Goal: Task Accomplishment & Management: Use online tool/utility

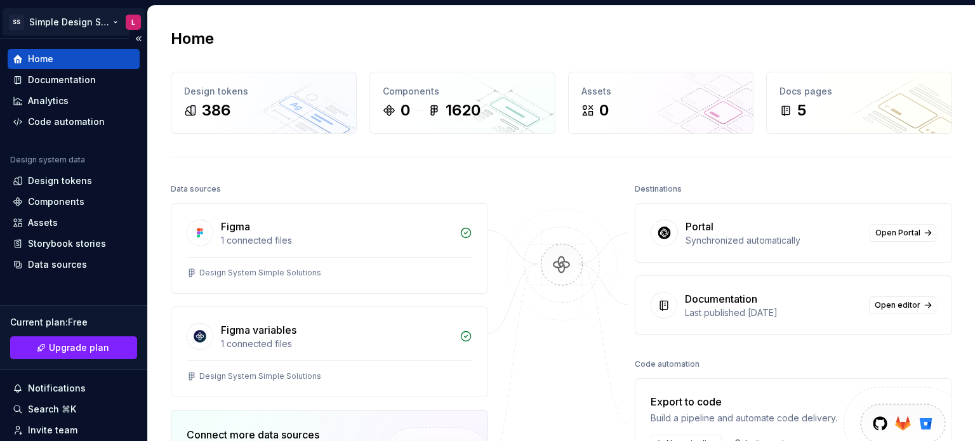
click at [56, 23] on html "SS Simple Design System L Home Documentation Analytics Code automation Design s…" at bounding box center [487, 220] width 975 height 441
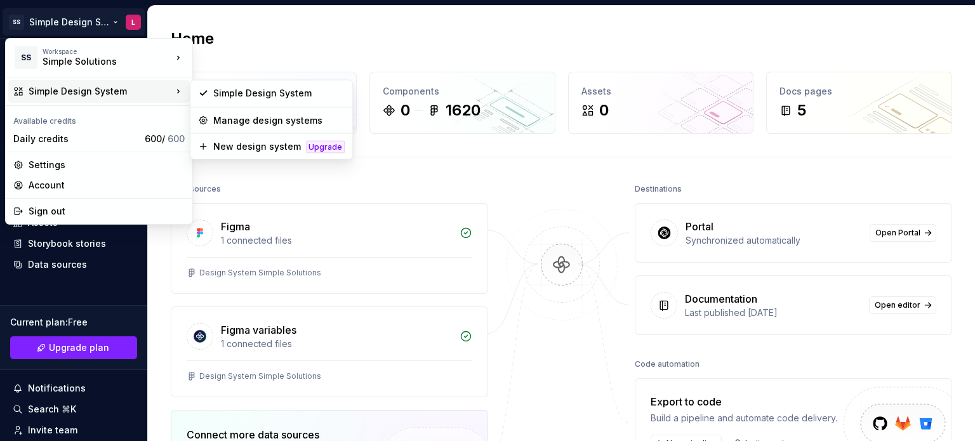
click at [513, 180] on html "SS Simple Design System L Home Documentation Analytics Code automation Design s…" at bounding box center [487, 220] width 975 height 441
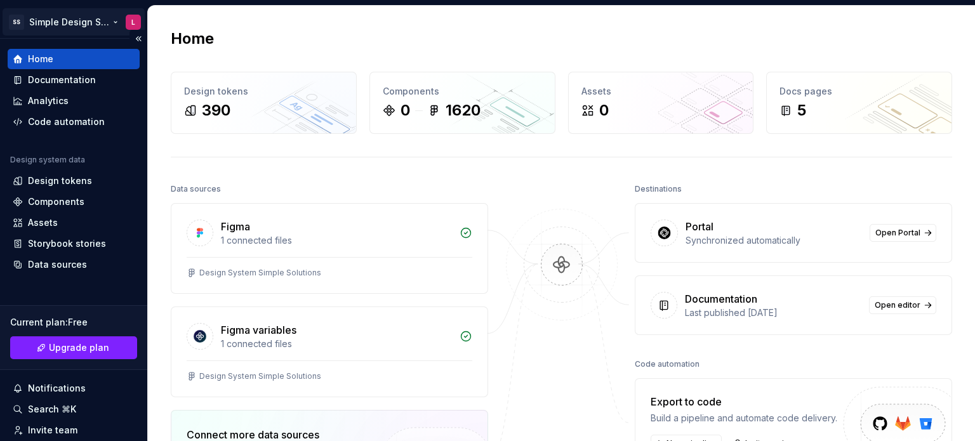
click at [84, 19] on html "SS Simple Design System L Home Documentation Analytics Code automation Design s…" at bounding box center [487, 220] width 975 height 441
click at [418, 32] on html "SS Simple Design System L Home Documentation Analytics Code automation Design s…" at bounding box center [487, 220] width 975 height 441
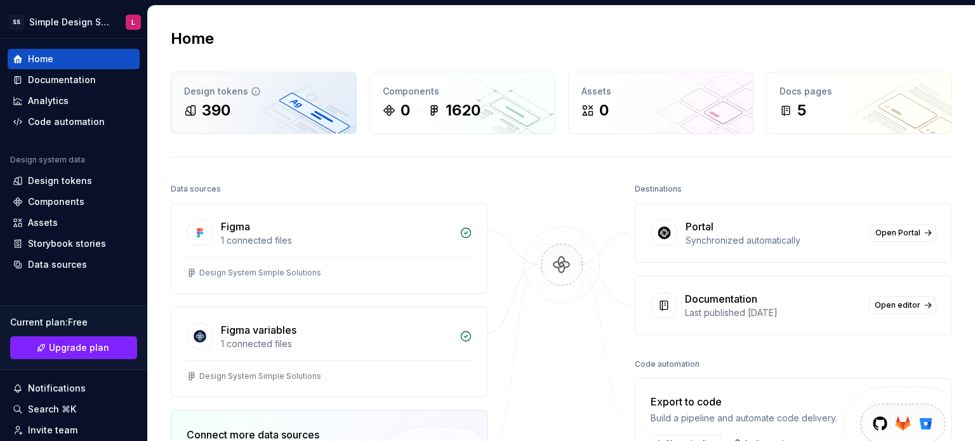
click at [277, 126] on div "Design tokens 390" at bounding box center [263, 102] width 185 height 61
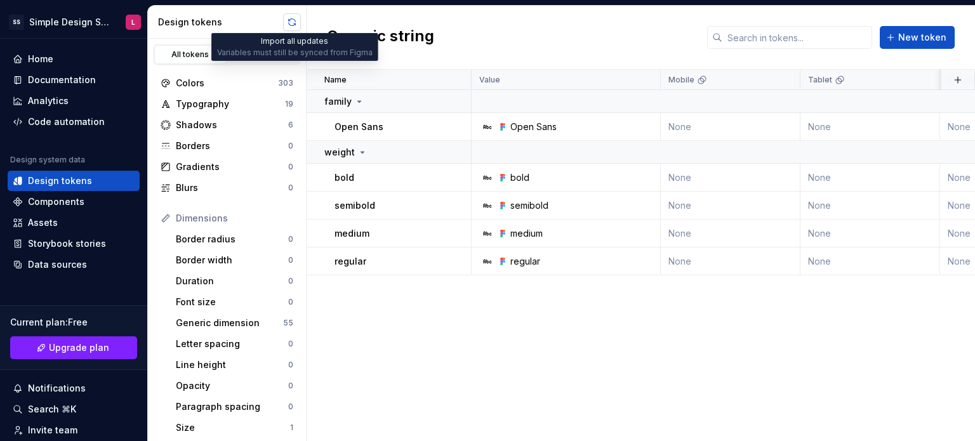
click at [287, 22] on button "button" at bounding box center [292, 22] width 18 height 18
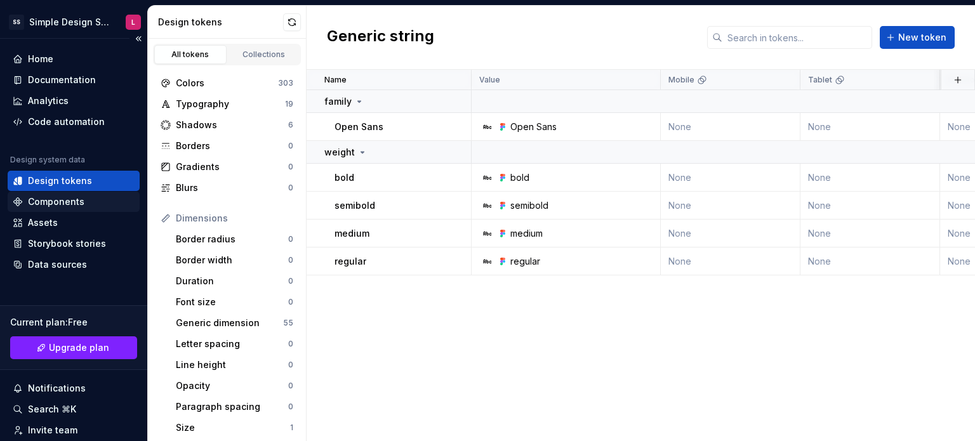
click at [70, 201] on div "Components" at bounding box center [56, 201] width 56 height 13
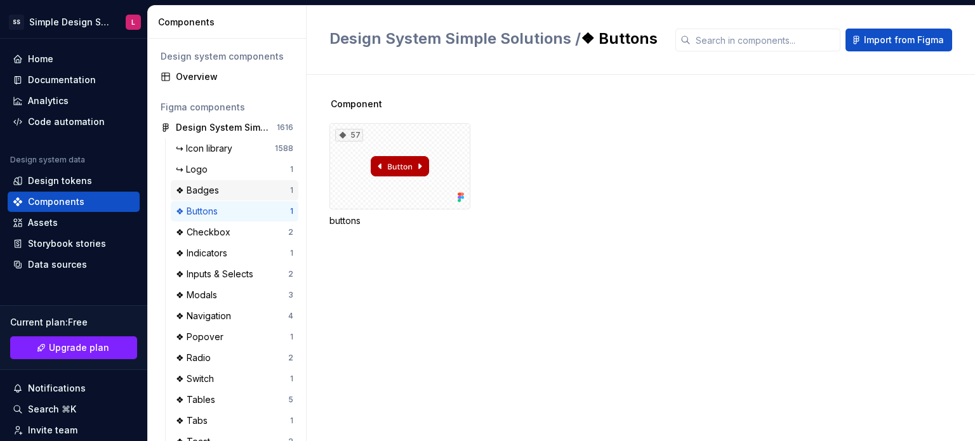
click at [226, 195] on div "❖ Badges" at bounding box center [233, 190] width 114 height 13
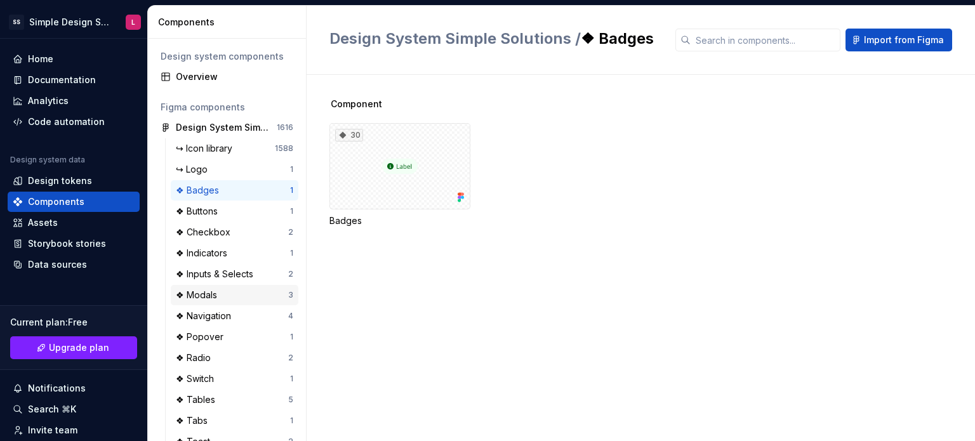
click at [221, 296] on div "❖ Modals" at bounding box center [199, 295] width 46 height 13
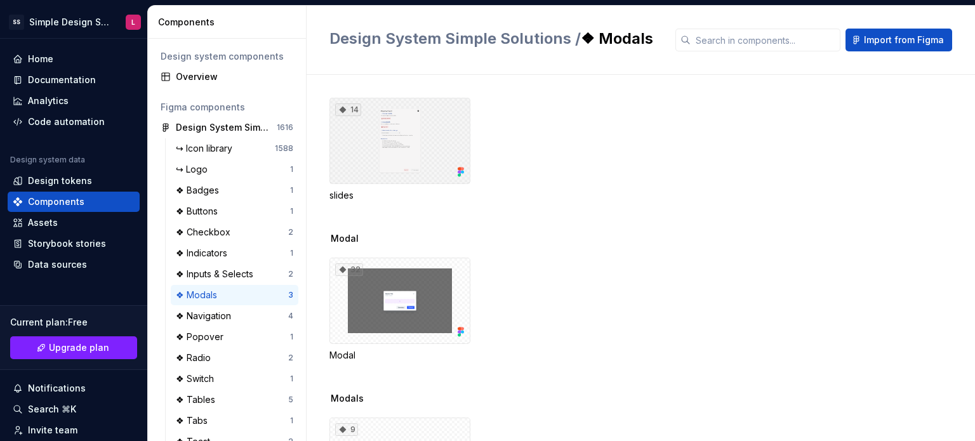
click at [415, 161] on div "14" at bounding box center [399, 141] width 141 height 86
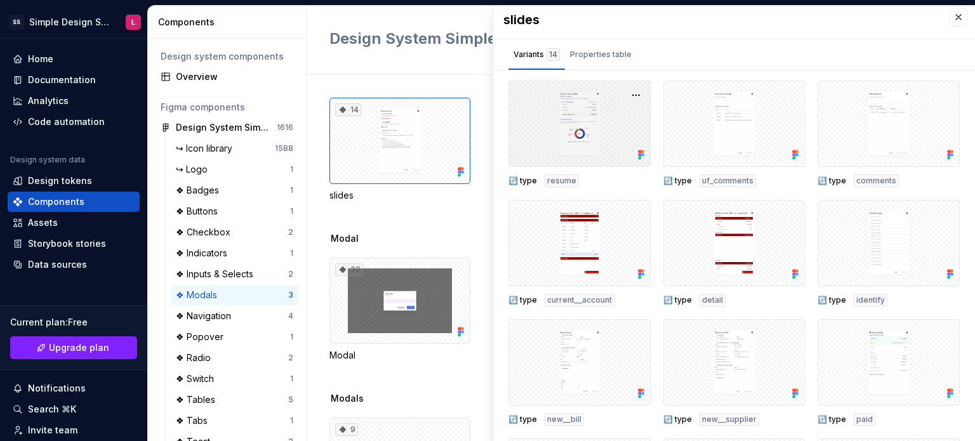
click at [598, 135] on div at bounding box center [579, 124] width 142 height 86
click at [574, 137] on div at bounding box center [579, 124] width 142 height 86
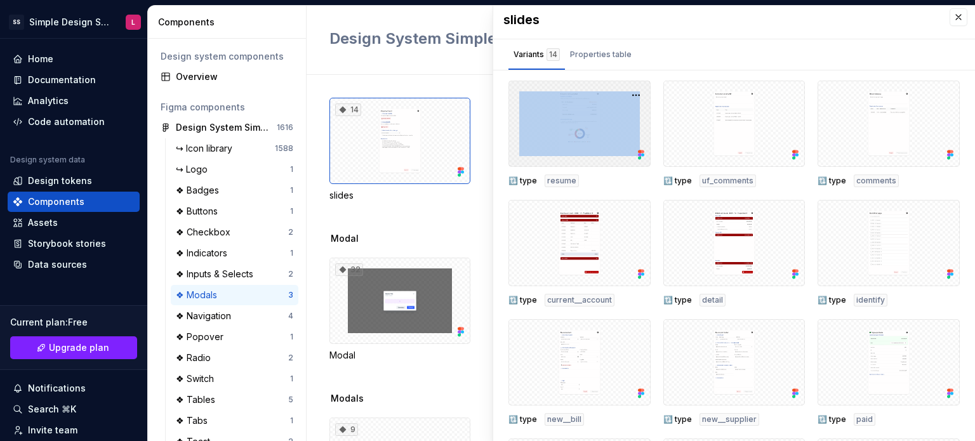
click at [574, 137] on div at bounding box center [579, 124] width 142 height 86
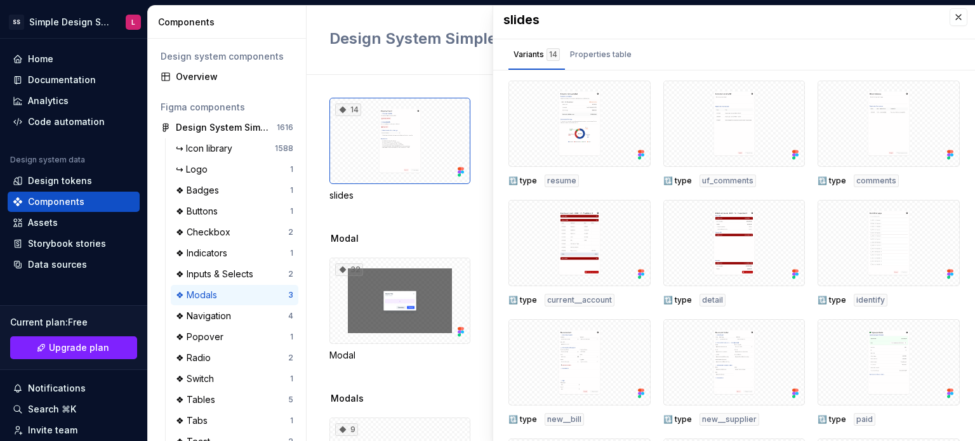
click at [596, 172] on div "🔃 type resume" at bounding box center [579, 134] width 142 height 107
click at [585, 112] on div at bounding box center [579, 124] width 142 height 86
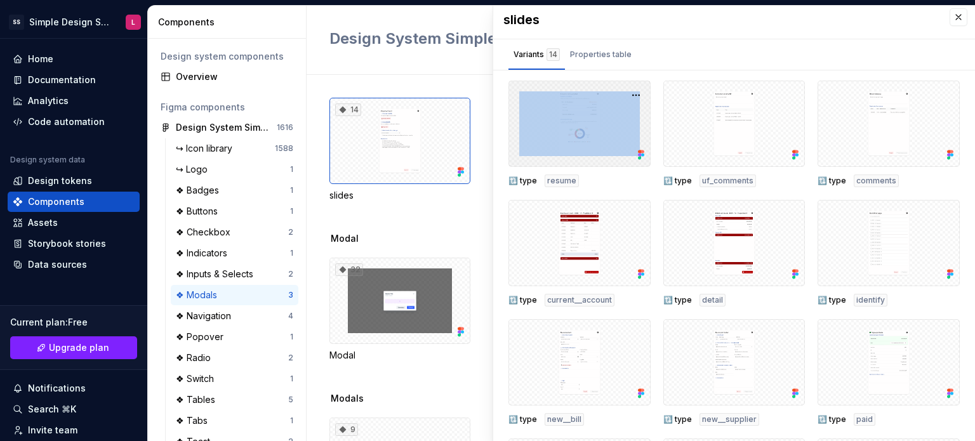
click at [585, 112] on div at bounding box center [579, 124] width 142 height 86
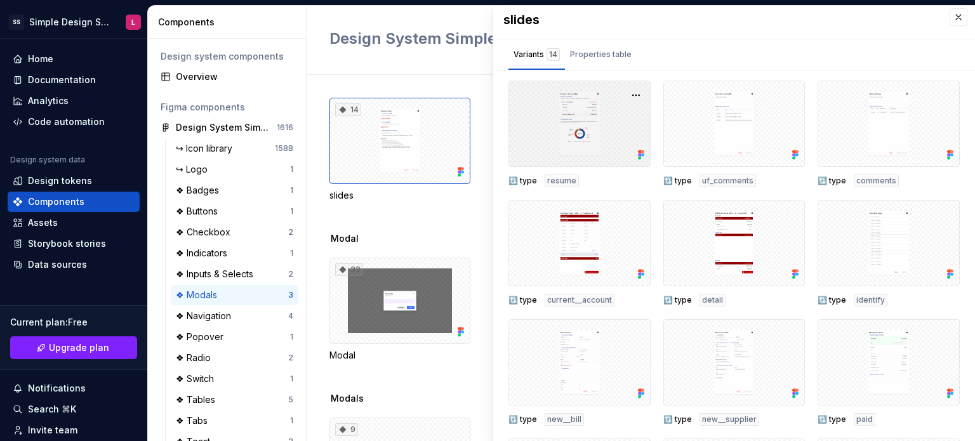
click at [571, 142] on div at bounding box center [579, 124] width 142 height 86
click at [560, 180] on span "resume" at bounding box center [561, 181] width 29 height 10
click at [523, 177] on span "🔃 type" at bounding box center [522, 181] width 29 height 10
click at [513, 180] on span "🔃 type" at bounding box center [522, 181] width 29 height 10
click at [591, 136] on div at bounding box center [579, 124] width 142 height 86
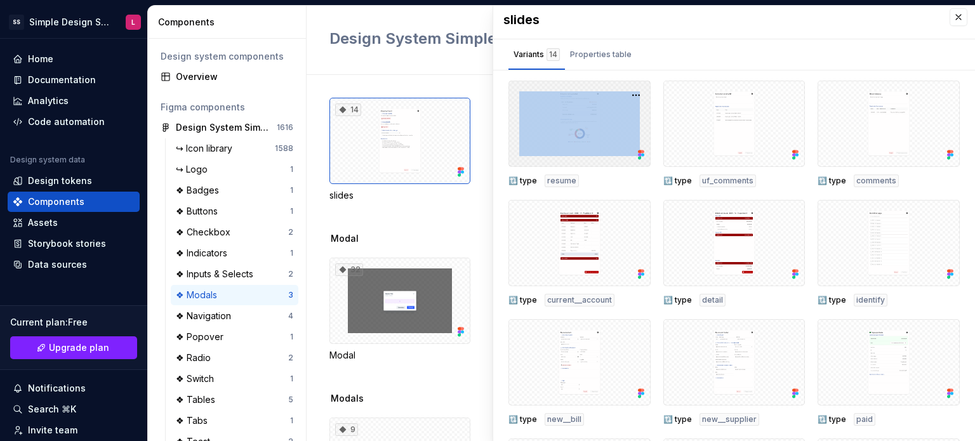
click at [591, 136] on div at bounding box center [579, 124] width 142 height 86
click at [635, 152] on icon at bounding box center [641, 155] width 13 height 13
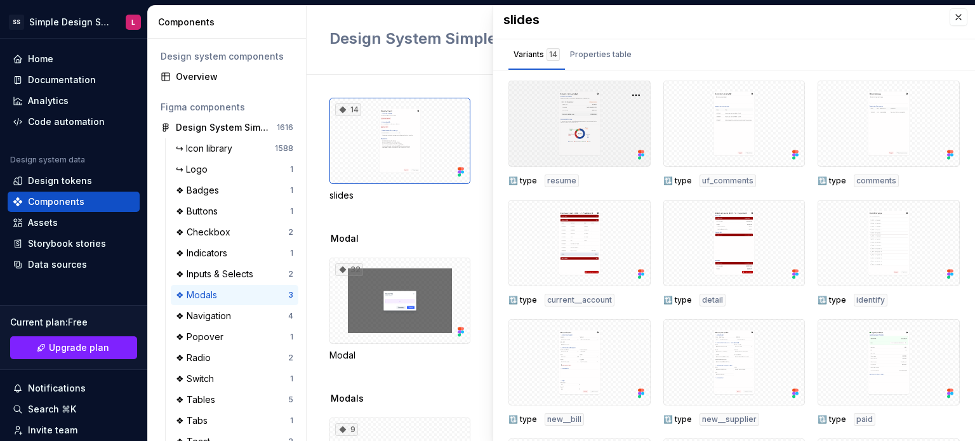
click at [562, 135] on div at bounding box center [579, 124] width 142 height 86
click at [627, 93] on button "button" at bounding box center [636, 95] width 18 height 18
click at [598, 171] on div "🔃 type resume" at bounding box center [579, 134] width 142 height 107
click at [603, 53] on div "Properties table" at bounding box center [601, 54] width 62 height 13
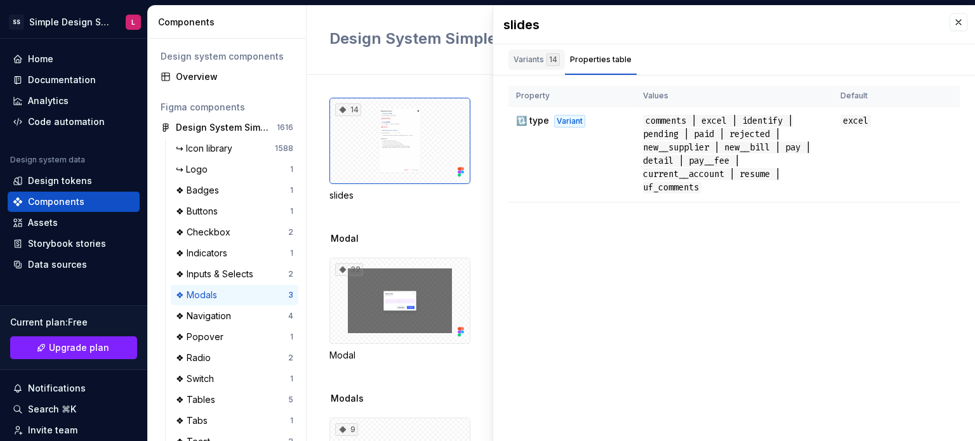
click at [536, 56] on div "Variants 14" at bounding box center [536, 59] width 46 height 13
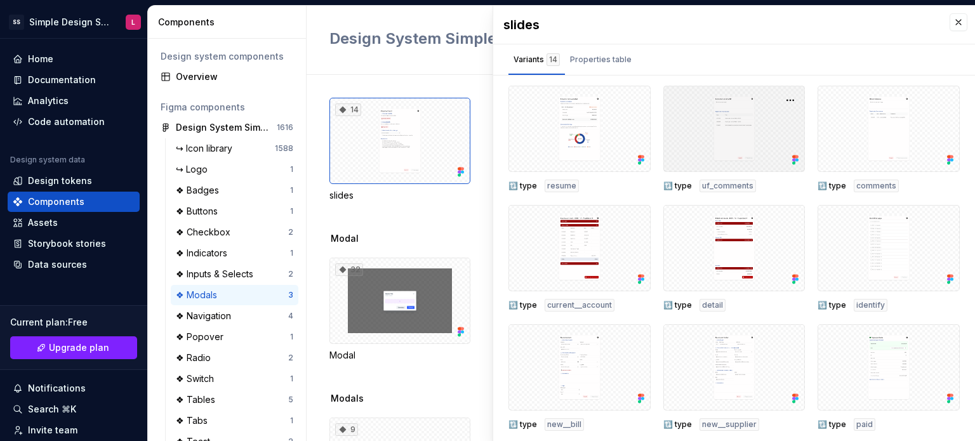
click at [703, 154] on div at bounding box center [734, 129] width 142 height 86
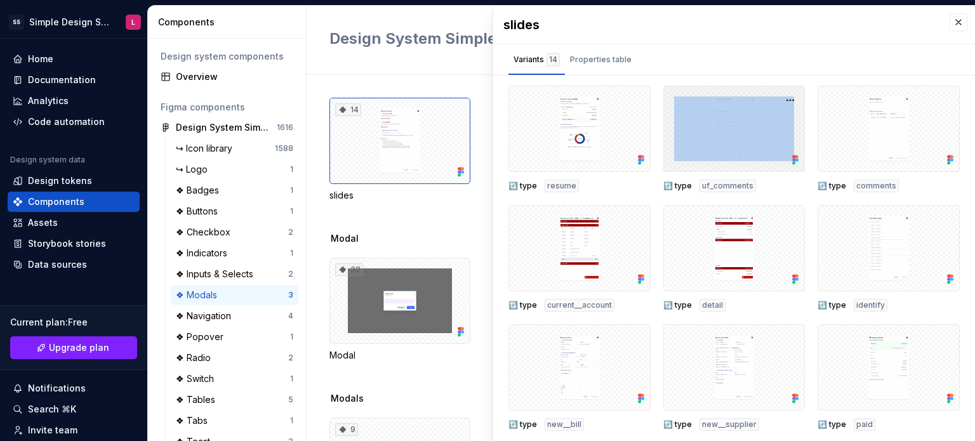
click at [703, 154] on div at bounding box center [734, 129] width 142 height 86
click at [705, 162] on div at bounding box center [734, 129] width 142 height 86
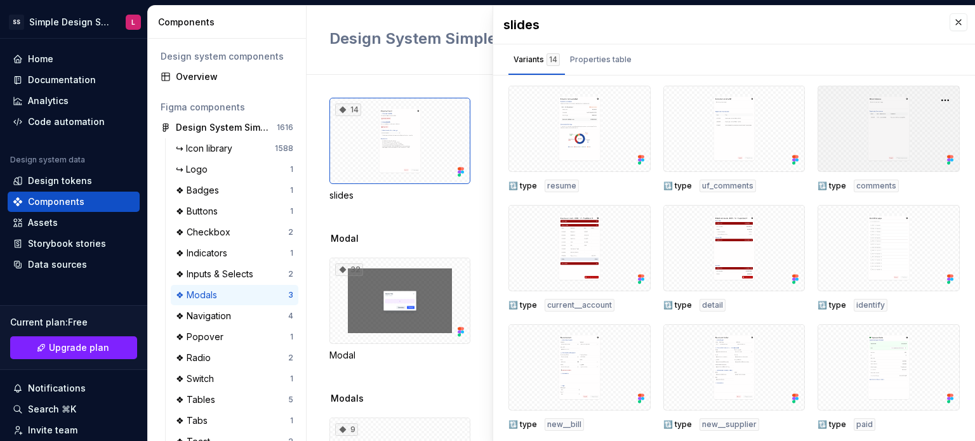
click at [881, 142] on div at bounding box center [888, 129] width 142 height 86
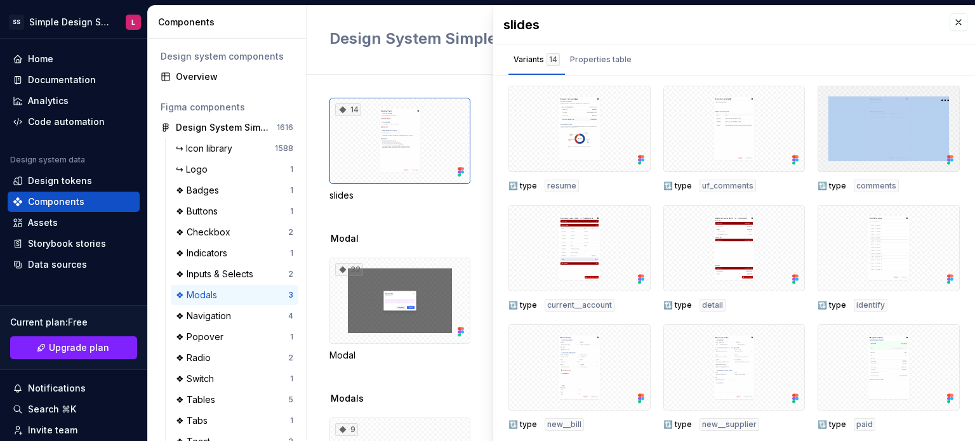
click at [881, 142] on div at bounding box center [888, 129] width 142 height 86
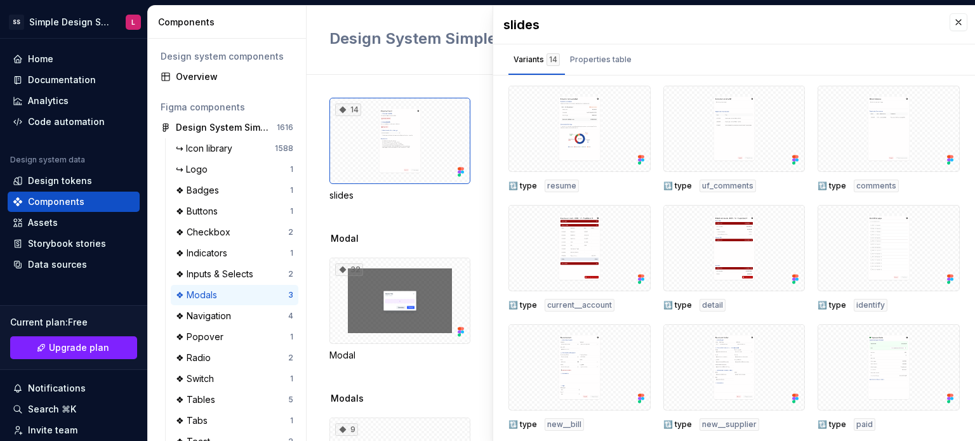
click at [503, 199] on div "🔃 type resume 🔃 type uf_comments 🔃 type comments 🔃 type current__account 🔃 type…" at bounding box center [734, 266] width 482 height 361
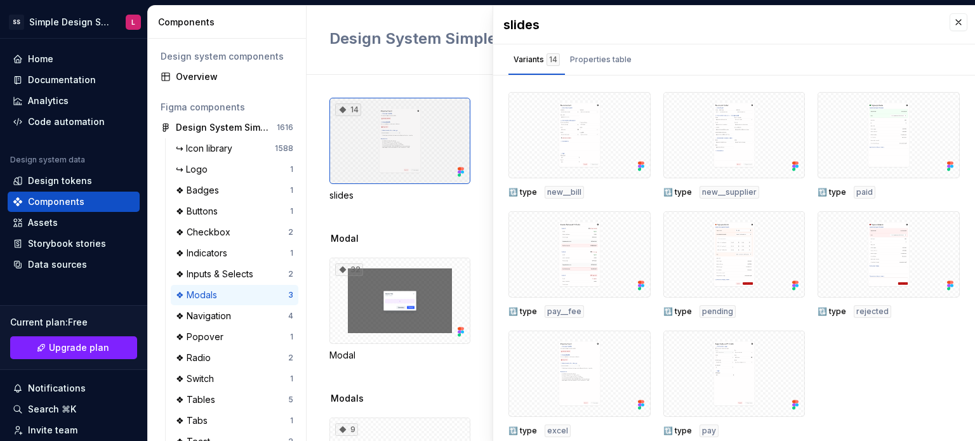
click at [381, 135] on div "14" at bounding box center [399, 141] width 141 height 86
click at [211, 323] on div "❖ Navigation 4" at bounding box center [235, 316] width 128 height 20
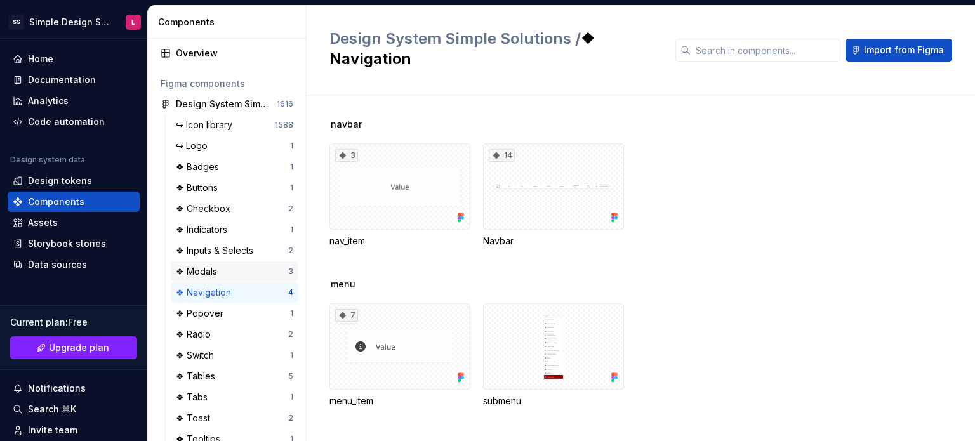
scroll to position [44, 0]
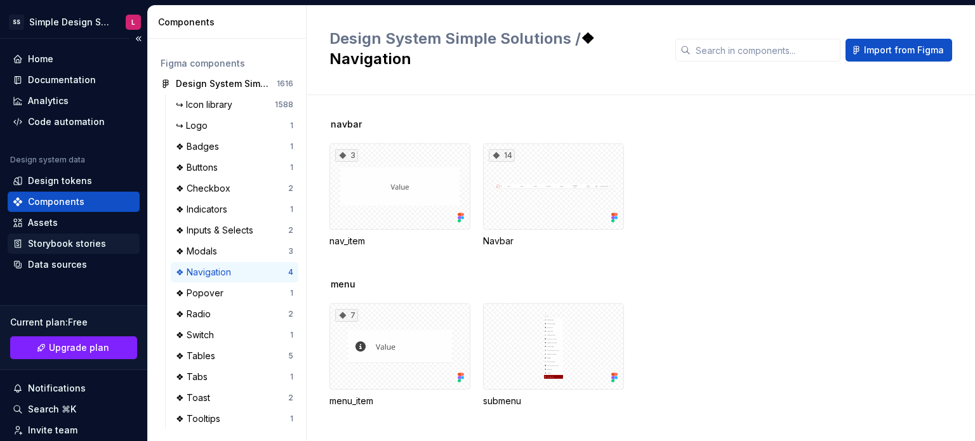
click at [56, 234] on div "Storybook stories" at bounding box center [74, 244] width 132 height 20
click at [52, 225] on div "Assets" at bounding box center [43, 222] width 30 height 13
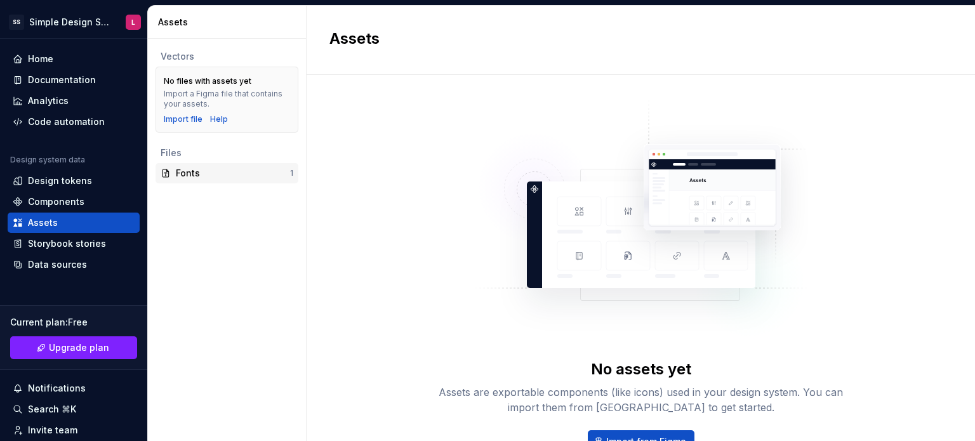
click at [208, 176] on div "Fonts" at bounding box center [233, 173] width 114 height 13
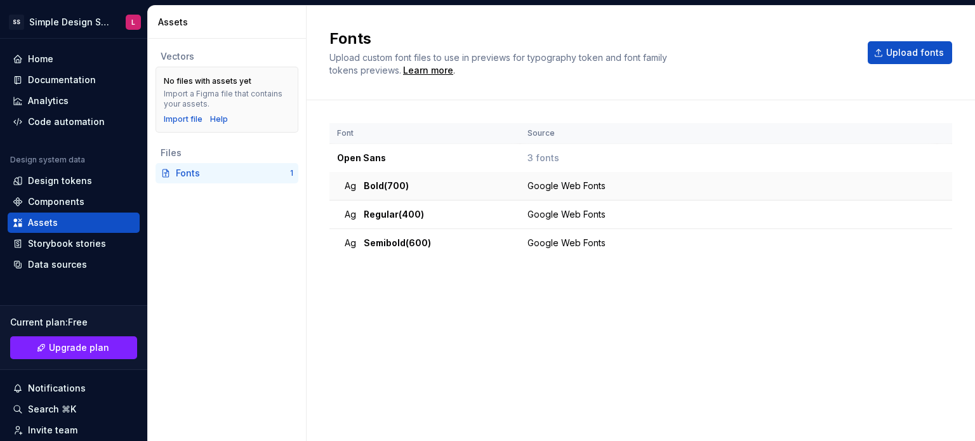
click at [372, 185] on span "bold (700)" at bounding box center [386, 186] width 45 height 13
click at [387, 292] on div "Font Source Open Sans 3 fonts Ag bold (700) Google Web Fonts Ag regular (400) G…" at bounding box center [640, 258] width 623 height 270
click at [67, 252] on div "Storybook stories" at bounding box center [74, 244] width 132 height 20
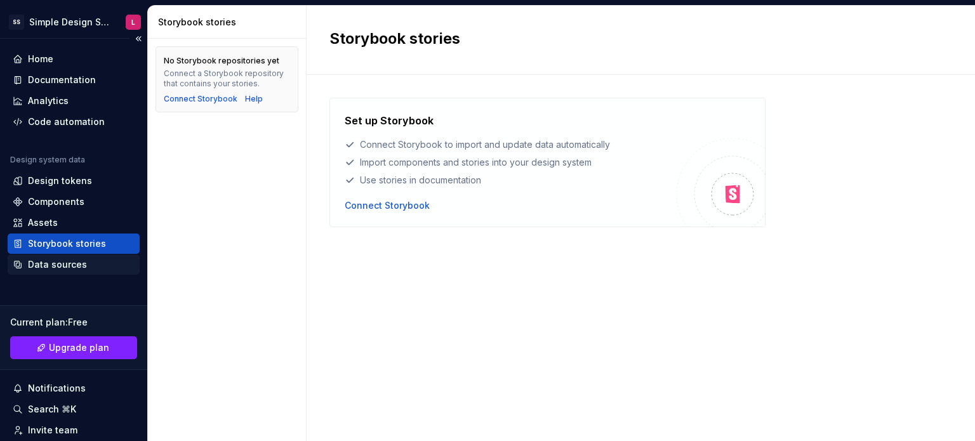
click at [66, 267] on div "Data sources" at bounding box center [57, 264] width 59 height 13
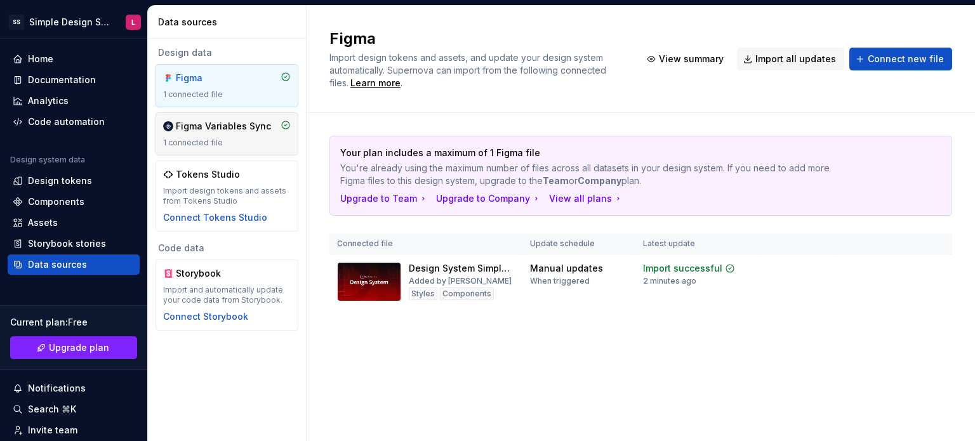
click at [236, 142] on div "1 connected file" at bounding box center [227, 143] width 128 height 10
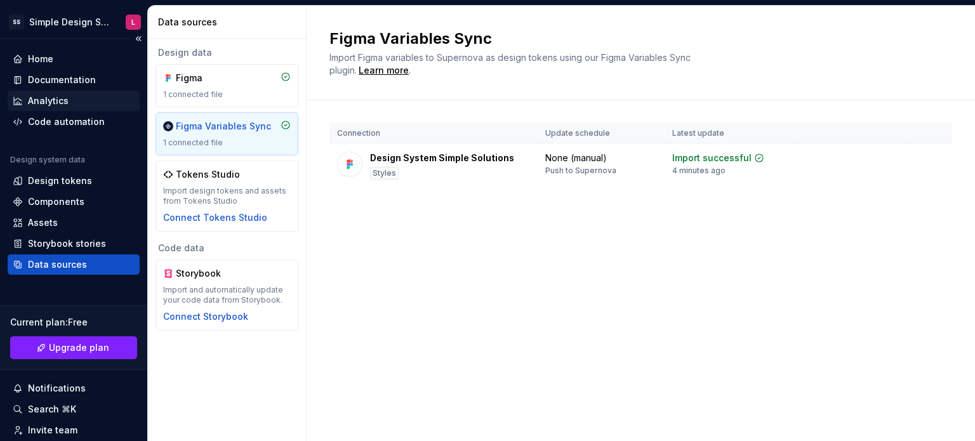
click at [73, 101] on div "Analytics" at bounding box center [74, 101] width 122 height 13
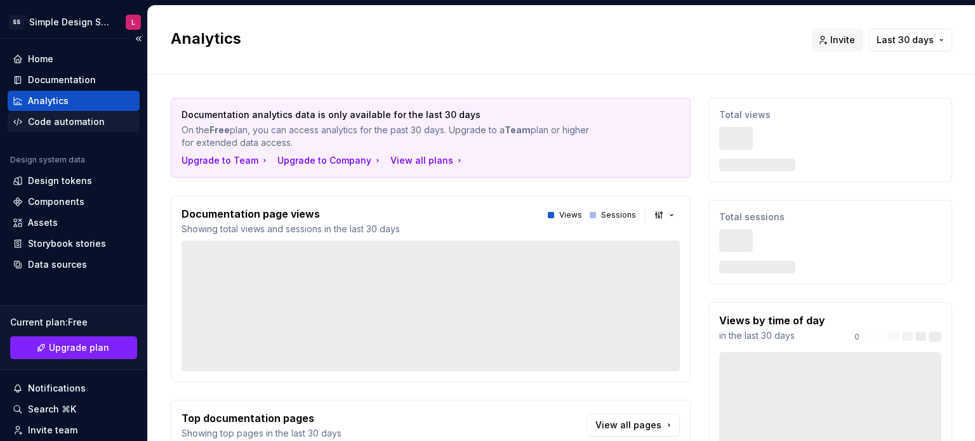
click at [71, 124] on div "Code automation" at bounding box center [66, 122] width 77 height 13
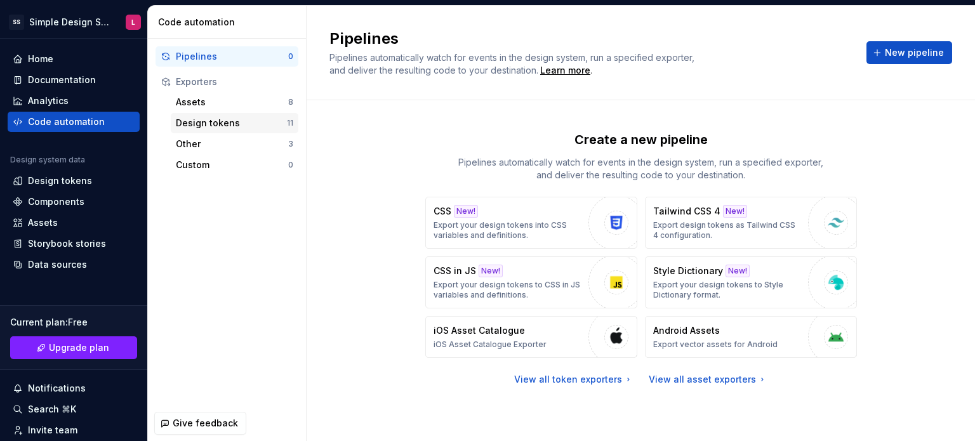
click at [218, 116] on div "Design tokens 11" at bounding box center [235, 123] width 128 height 20
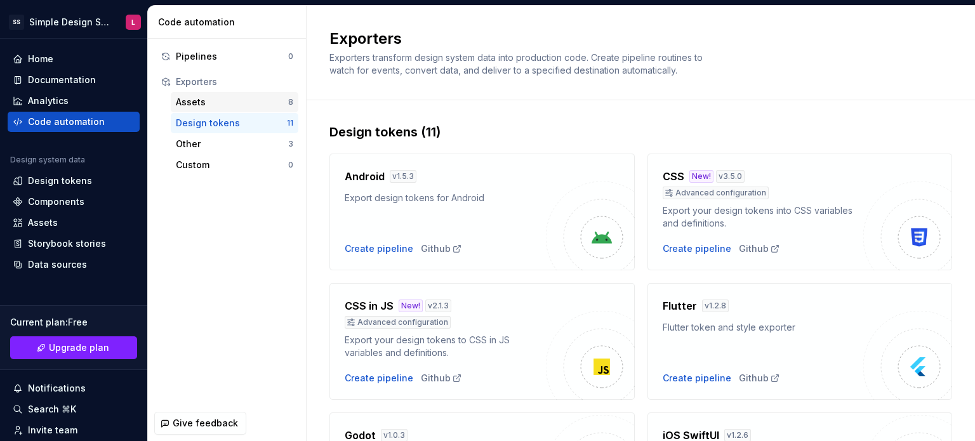
click at [206, 98] on div "Assets" at bounding box center [232, 102] width 112 height 13
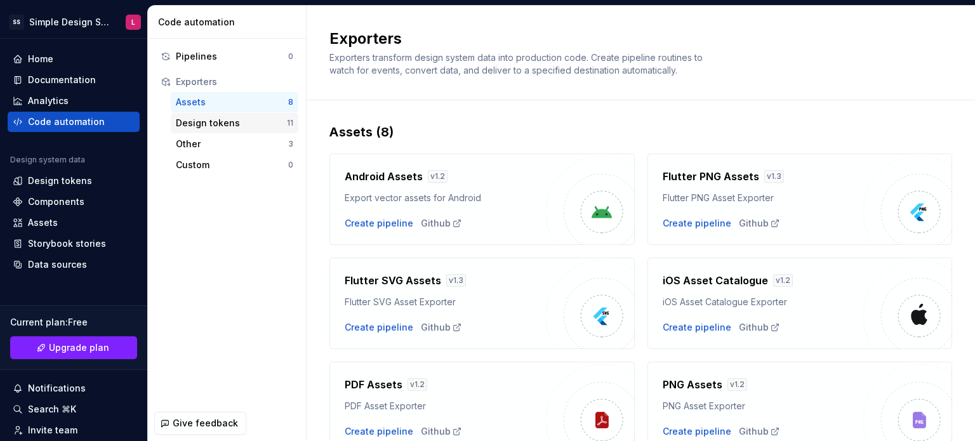
click at [202, 127] on div "Design tokens" at bounding box center [231, 123] width 111 height 13
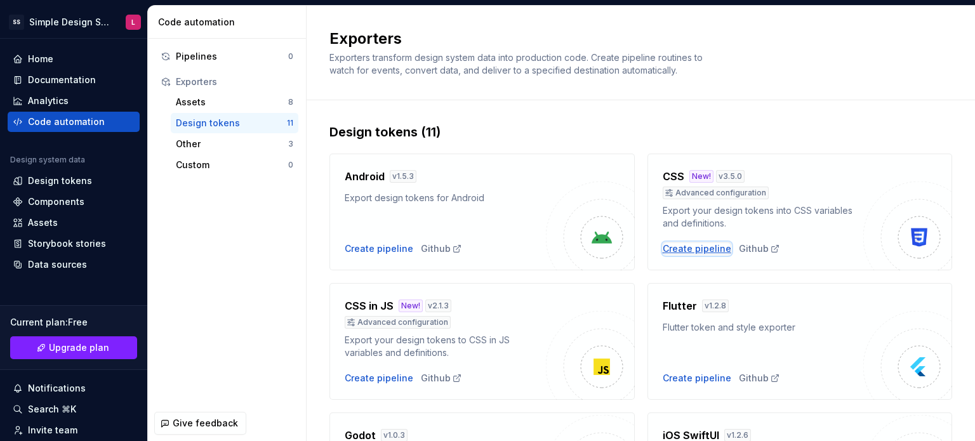
click at [663, 249] on div "Create pipeline" at bounding box center [697, 248] width 69 height 13
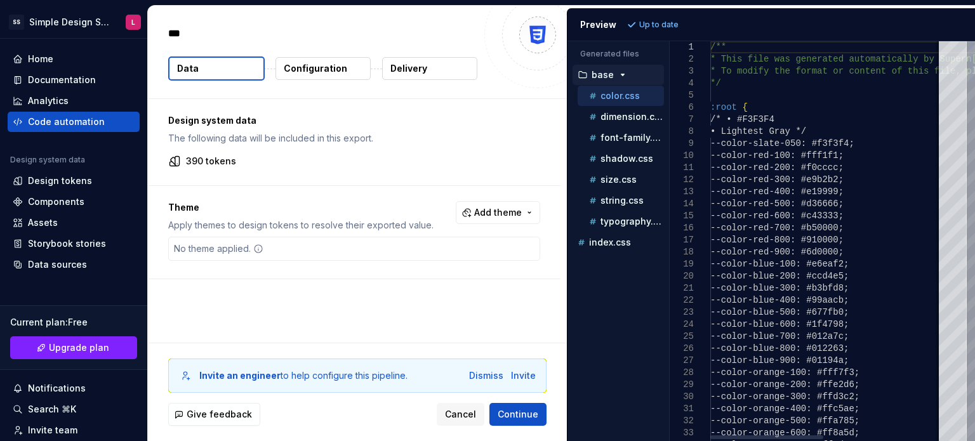
type textarea "*"
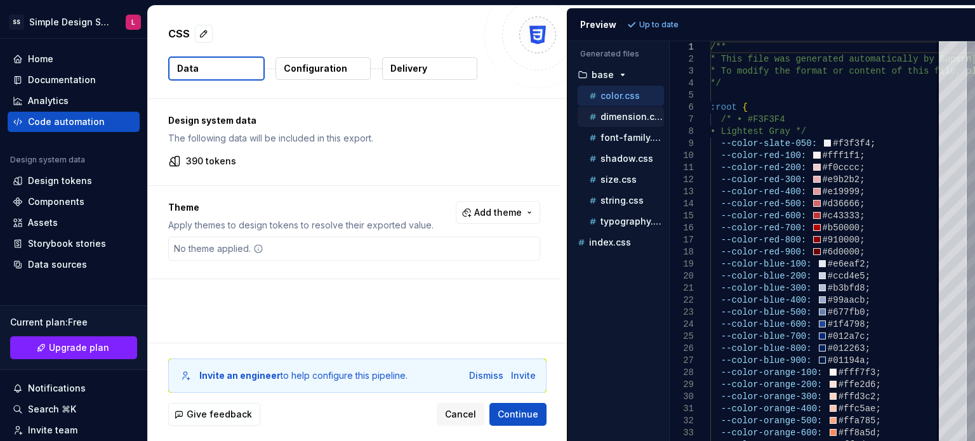
click at [609, 112] on p "dimension.css" at bounding box center [631, 117] width 63 height 10
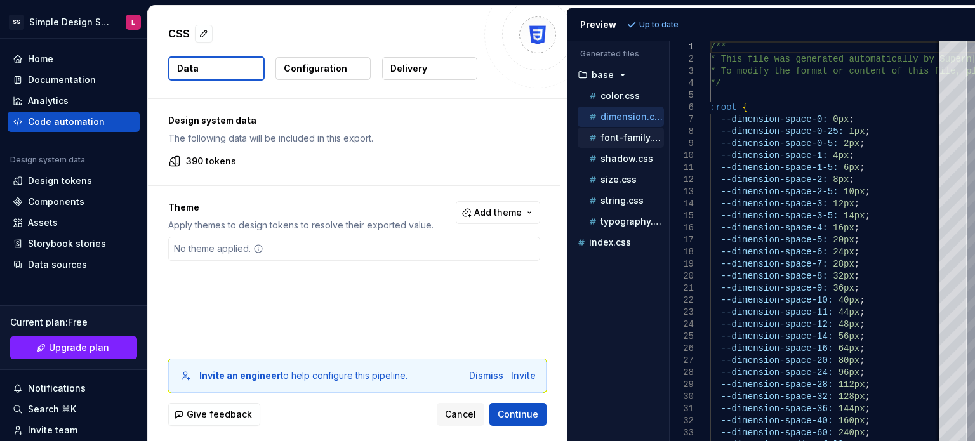
click at [621, 131] on div "font-family.css" at bounding box center [624, 137] width 77 height 13
type textarea "**********"
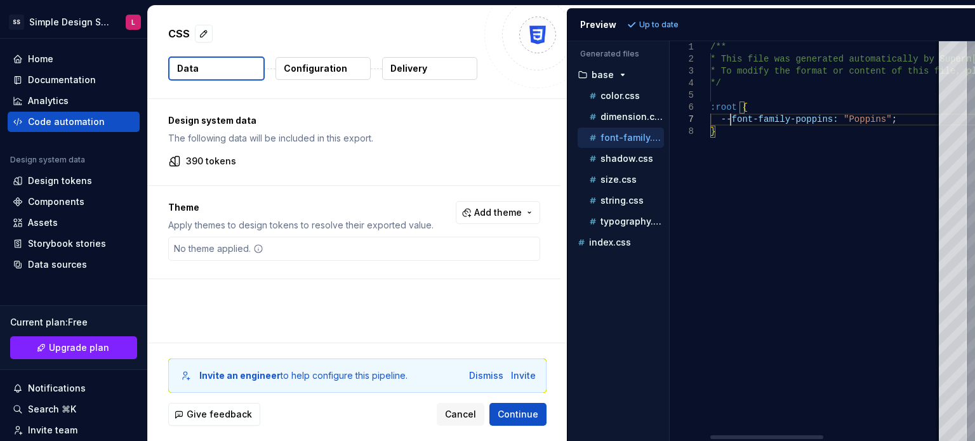
scroll to position [0, 4]
drag, startPoint x: 731, startPoint y: 119, endPoint x: 883, endPoint y: 124, distance: 152.4
click at [883, 124] on div "/** * This file was generated automatically by Supern [DOMAIN_NAME] and should …" at bounding box center [948, 241] width 476 height 400
click at [524, 128] on div "Design system data The following data will be included in this export." at bounding box center [354, 129] width 372 height 30
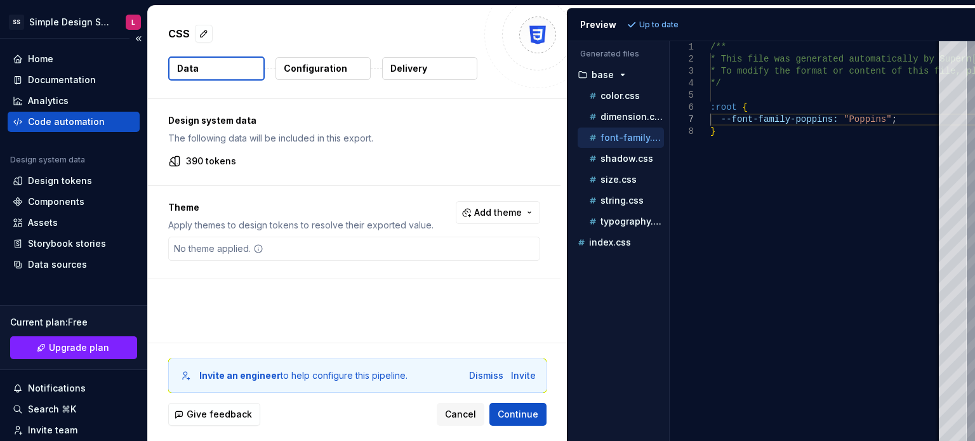
click at [63, 119] on div "Code automation" at bounding box center [66, 122] width 77 height 13
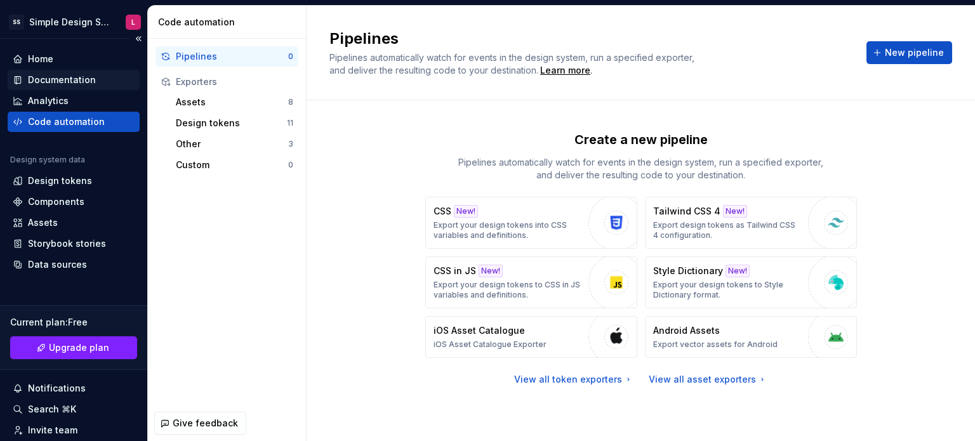
click at [71, 77] on div "Documentation" at bounding box center [62, 80] width 68 height 13
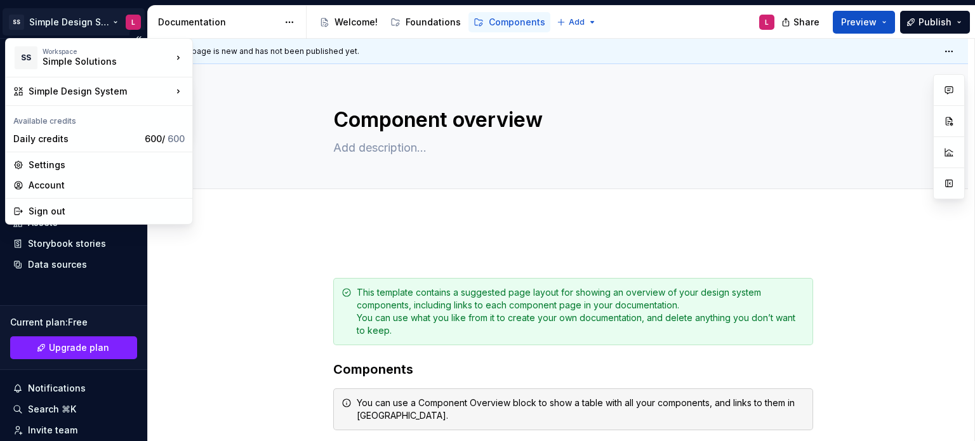
click at [39, 25] on html "SS Simple Design System L Home Documentation Analytics Code automation Design s…" at bounding box center [487, 220] width 975 height 441
click at [70, 164] on div "Settings" at bounding box center [107, 165] width 156 height 13
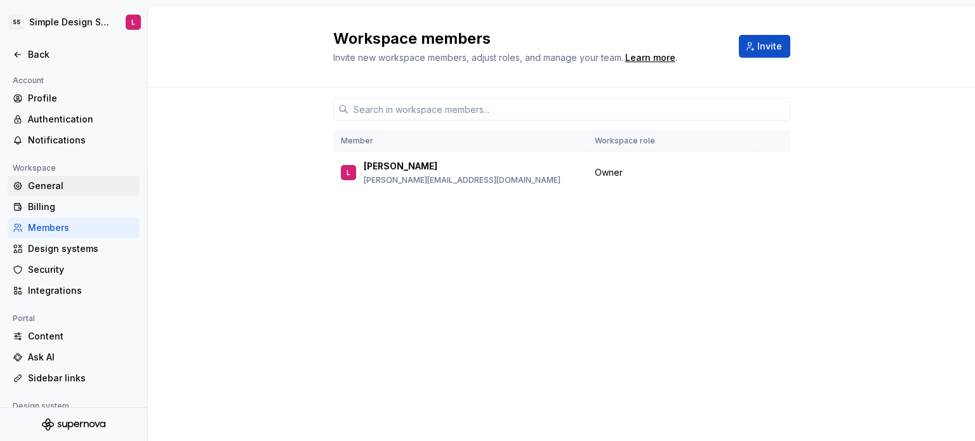
click at [80, 178] on div "General" at bounding box center [74, 186] width 132 height 20
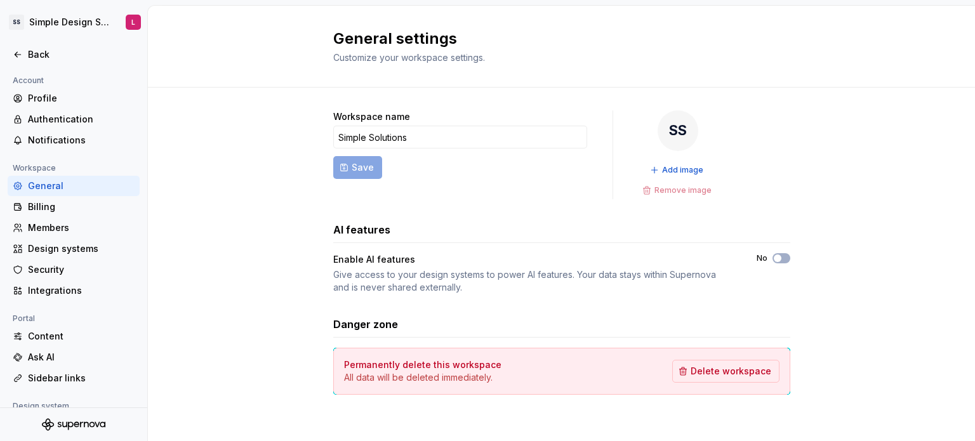
click at [292, 283] on div "Workspace name Simple Solutions Save SS Add image Remove image AI features Enab…" at bounding box center [561, 265] width 827 height 355
click at [36, 57] on div "Back" at bounding box center [81, 54] width 107 height 13
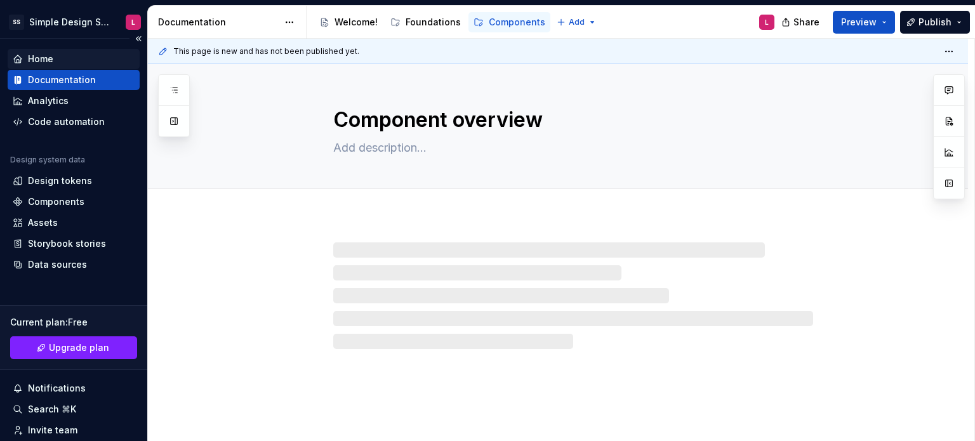
click at [67, 60] on div "Home" at bounding box center [74, 59] width 122 height 13
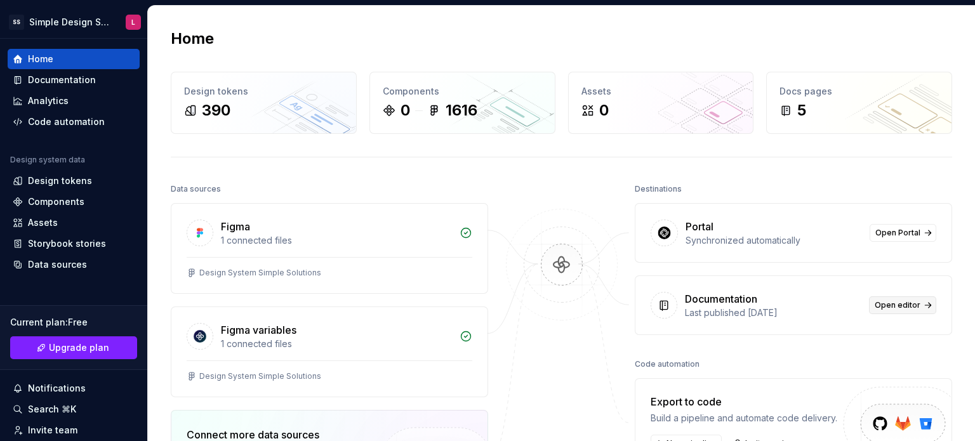
click at [892, 307] on span "Open editor" at bounding box center [898, 305] width 46 height 10
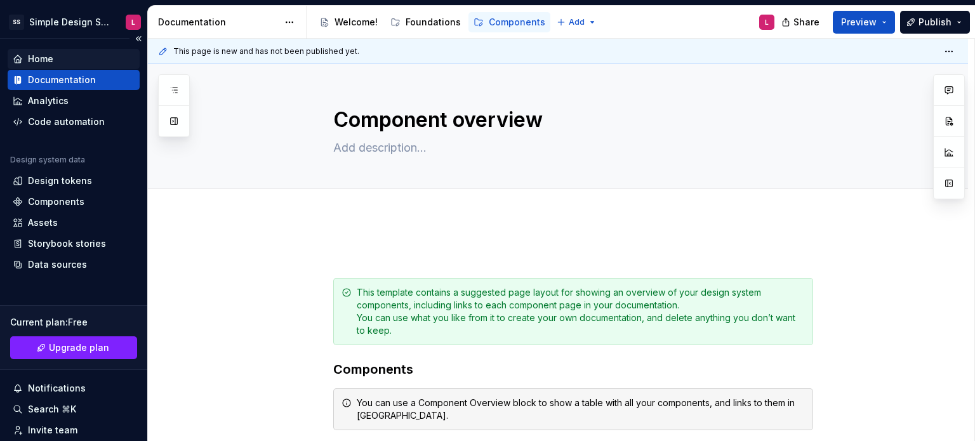
click at [51, 59] on div "Home" at bounding box center [40, 59] width 25 height 13
type textarea "*"
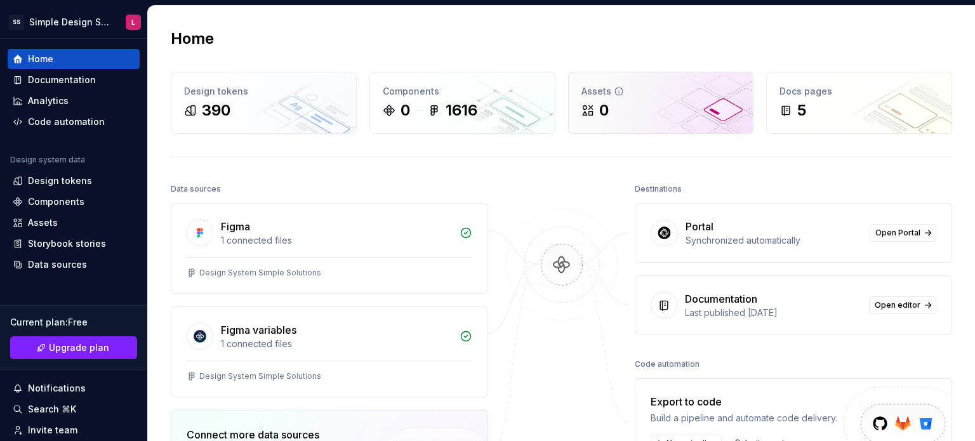
click at [614, 90] on icon at bounding box center [619, 91] width 10 height 10
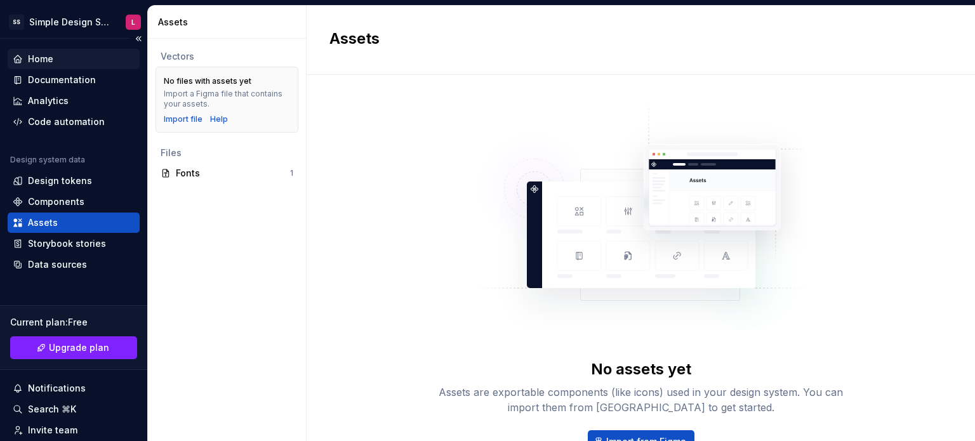
click at [41, 54] on div "Home" at bounding box center [40, 59] width 25 height 13
